Goal: Check status: Check status

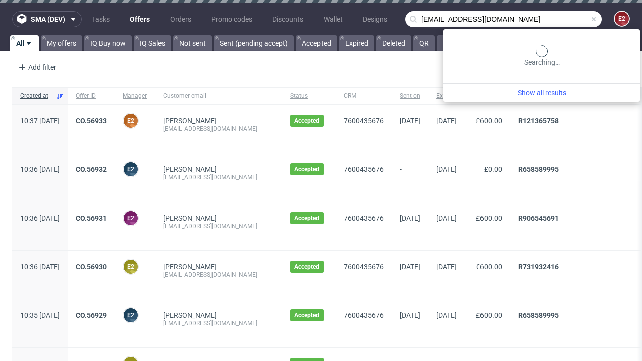
type input "[EMAIL_ADDRESS][DOMAIN_NAME]"
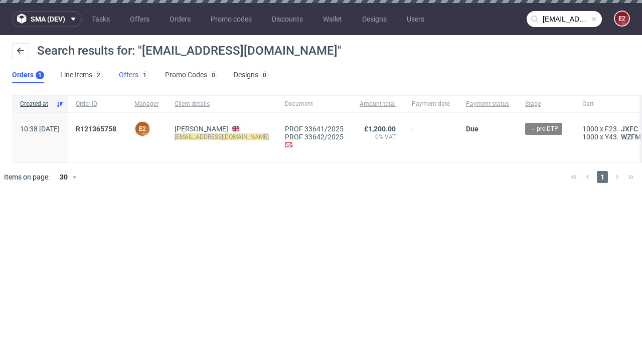
click at [134, 75] on link "Offers 1" at bounding box center [134, 75] width 30 height 16
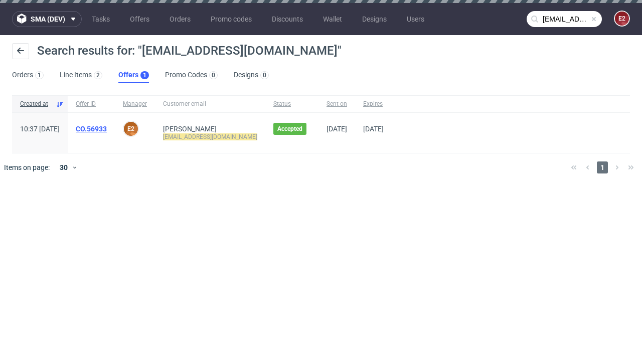
click at [107, 129] on link "CO.56933" at bounding box center [91, 129] width 31 height 8
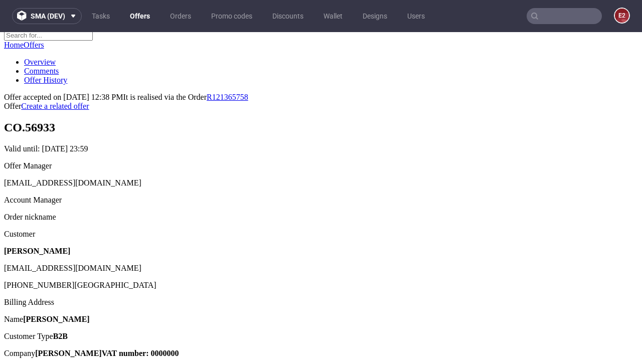
scroll to position [126, 0]
